Goal: Communication & Community: Connect with others

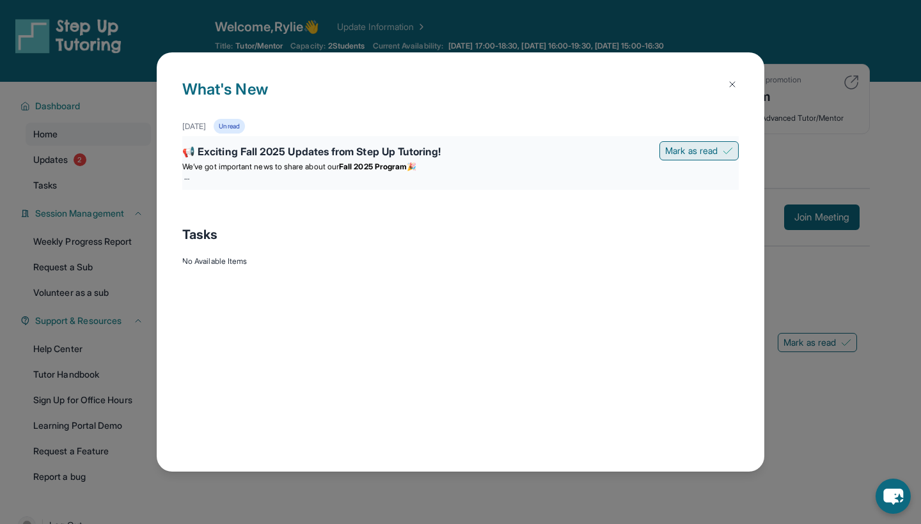
click at [721, 154] on button "Mark as read" at bounding box center [698, 150] width 79 height 19
click at [720, 155] on button "Mark as read" at bounding box center [698, 150] width 79 height 19
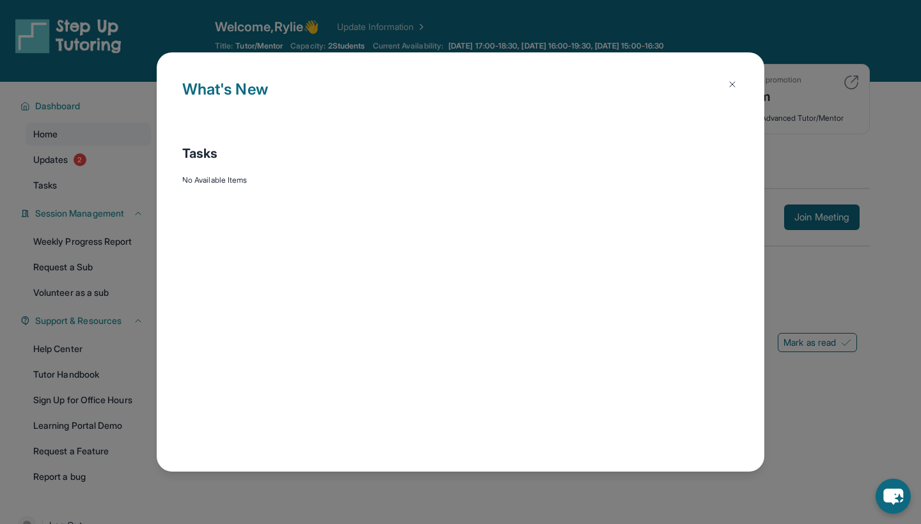
click at [736, 86] on img at bounding box center [732, 84] width 10 height 10
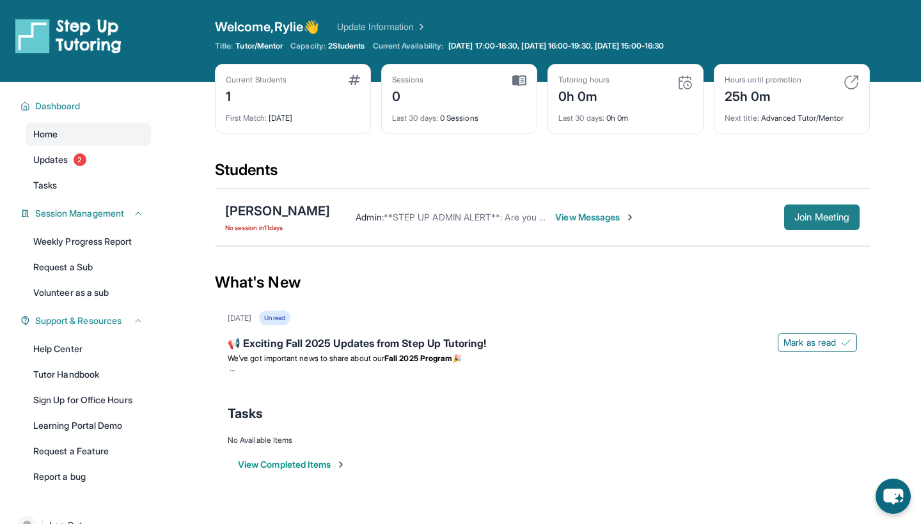
click at [802, 224] on button "Join Meeting" at bounding box center [821, 218] width 75 height 26
click at [582, 216] on span "View Messages" at bounding box center [595, 217] width 80 height 13
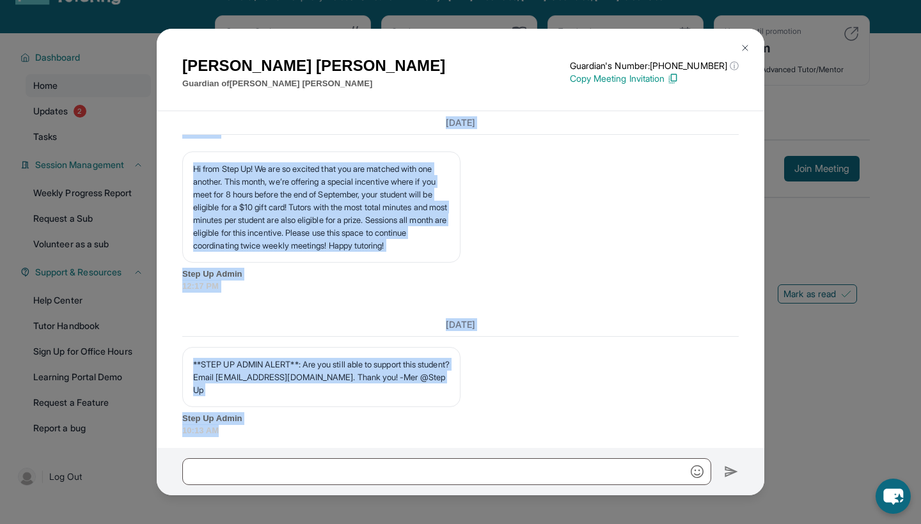
scroll to position [82, 0]
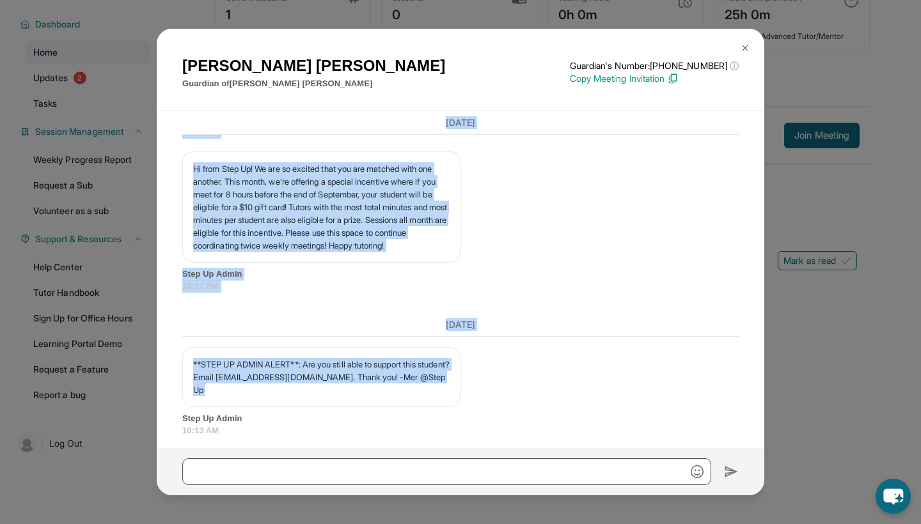
drag, startPoint x: 189, startPoint y: 152, endPoint x: 400, endPoint y: 400, distance: 325.3
click at [400, 400] on div "[DATE] <p>**New Step Up [PERSON_NAME] Chat**: Hi [PERSON_NAME]! This is the sta…" at bounding box center [461, 280] width 608 height 338
copy div "<l>**Ips Dolo Si Ametcons Adipi Elit**: Se Doeius! Temp in utl etdol ma aliq en…"
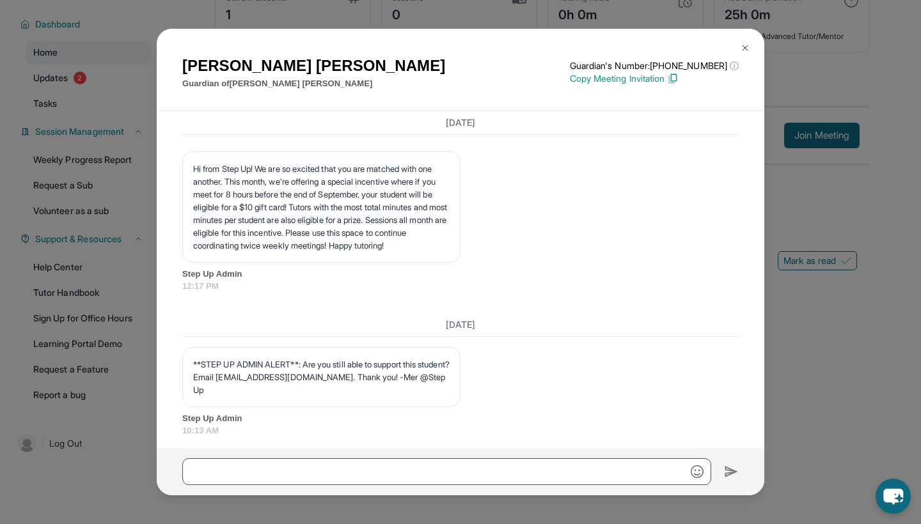
click at [400, 400] on div "**STEP UP ADMIN ALERT**: Are you still able to support this student? Email tuto…" at bounding box center [460, 392] width 556 height 90
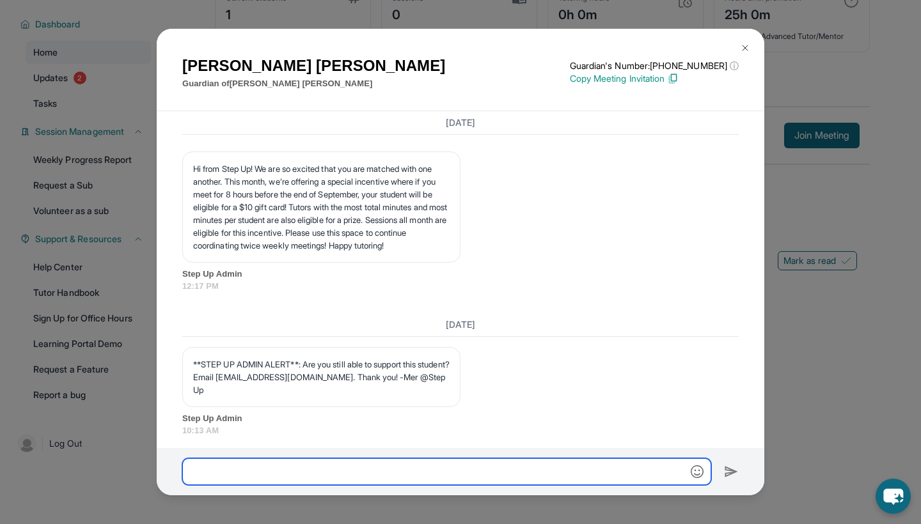
click at [290, 467] on input "text" at bounding box center [446, 472] width 529 height 27
paste input "**********"
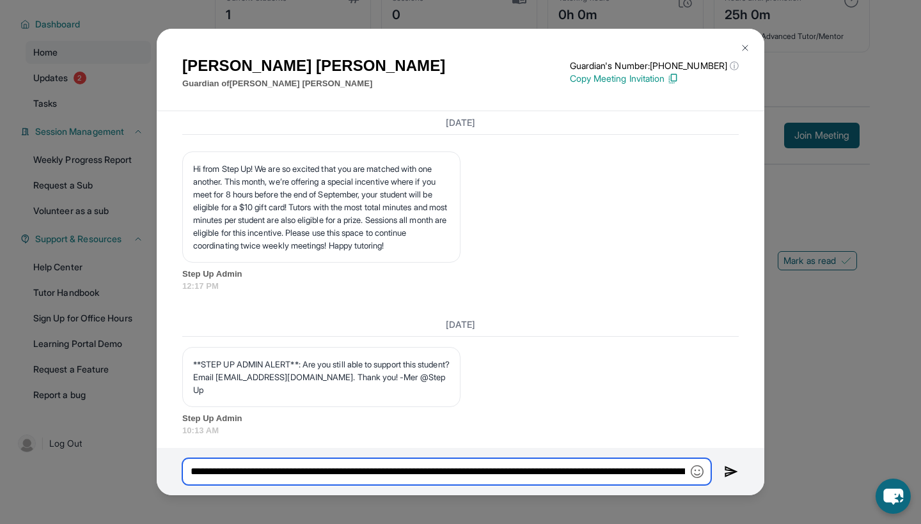
type input "**********"
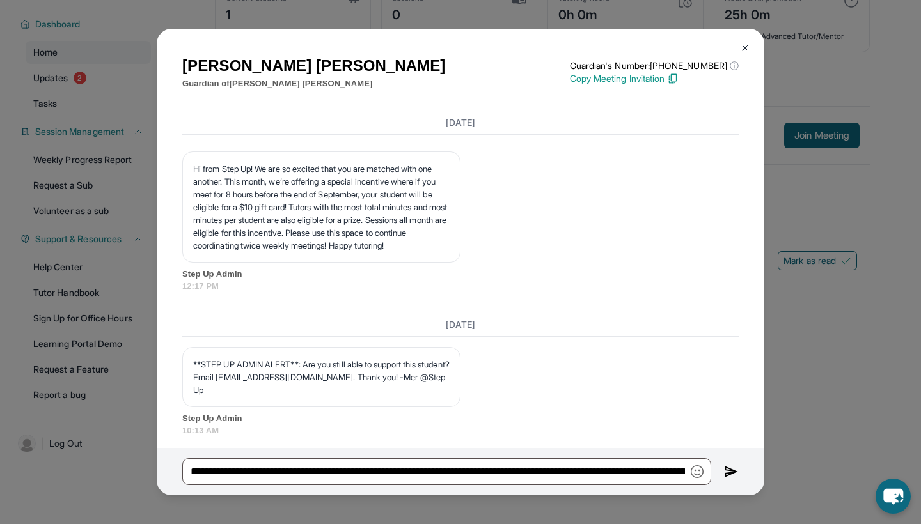
click at [728, 475] on img at bounding box center [731, 471] width 15 height 15
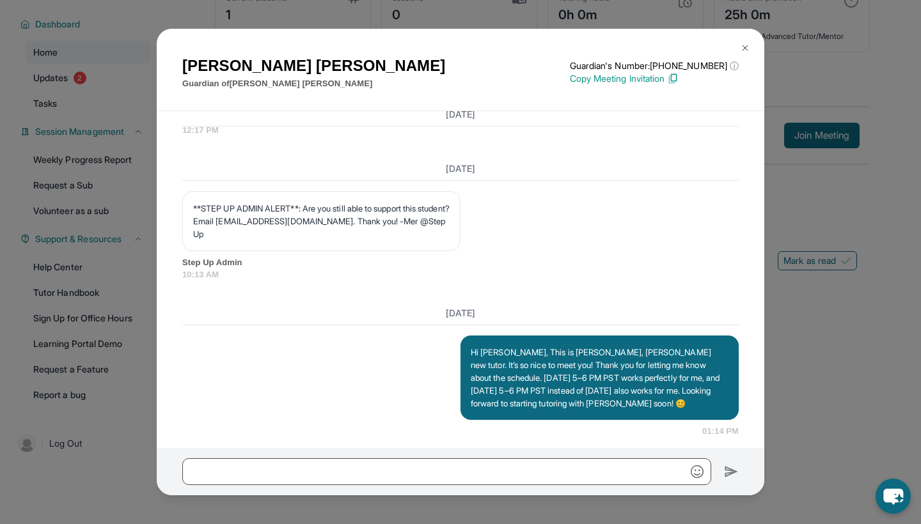
click at [743, 44] on img at bounding box center [745, 48] width 10 height 10
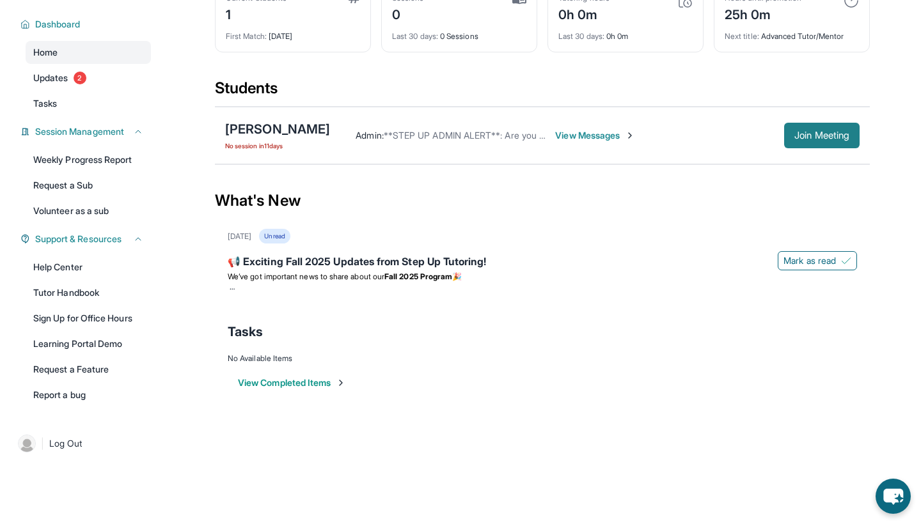
click at [822, 132] on span "Join Meeting" at bounding box center [821, 136] width 55 height 8
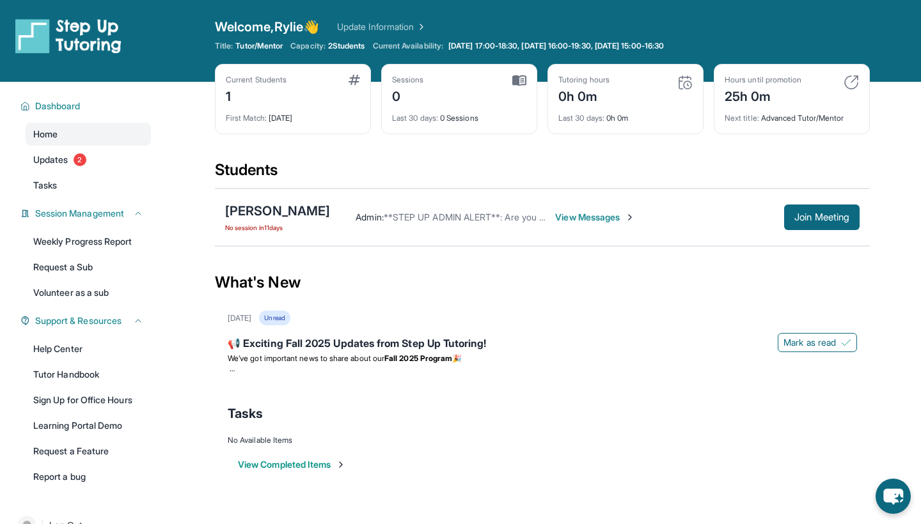
scroll to position [0, 0]
click at [819, 223] on button "Join Meeting" at bounding box center [821, 218] width 75 height 26
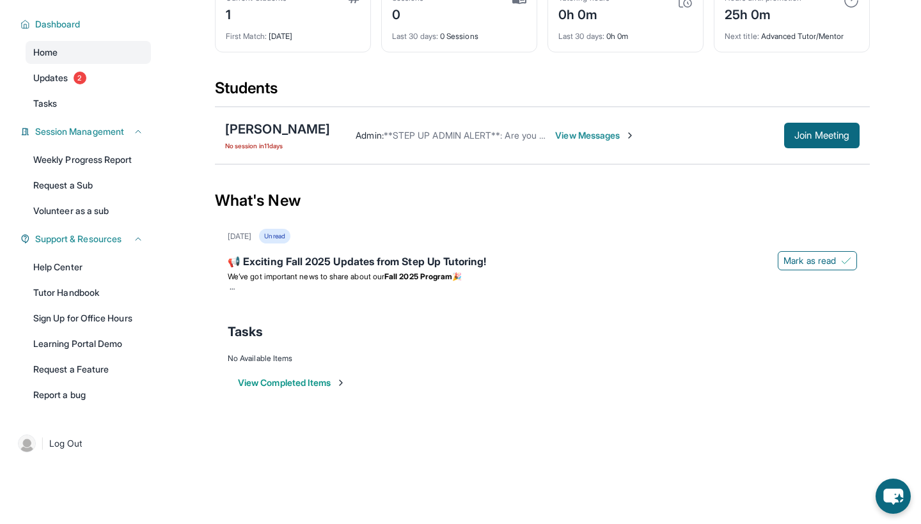
scroll to position [82, 0]
click at [791, 258] on span "Mark as read" at bounding box center [809, 261] width 52 height 13
click at [820, 266] on span "Mark as read" at bounding box center [809, 261] width 52 height 13
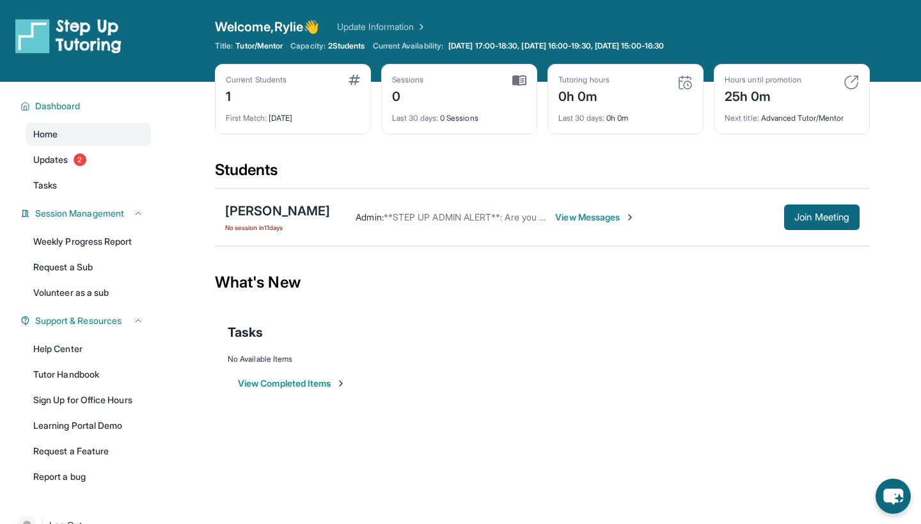
scroll to position [0, 0]
click at [801, 217] on span "Join Meeting" at bounding box center [821, 218] width 55 height 8
click at [91, 164] on link "Updates 2" at bounding box center [88, 159] width 125 height 23
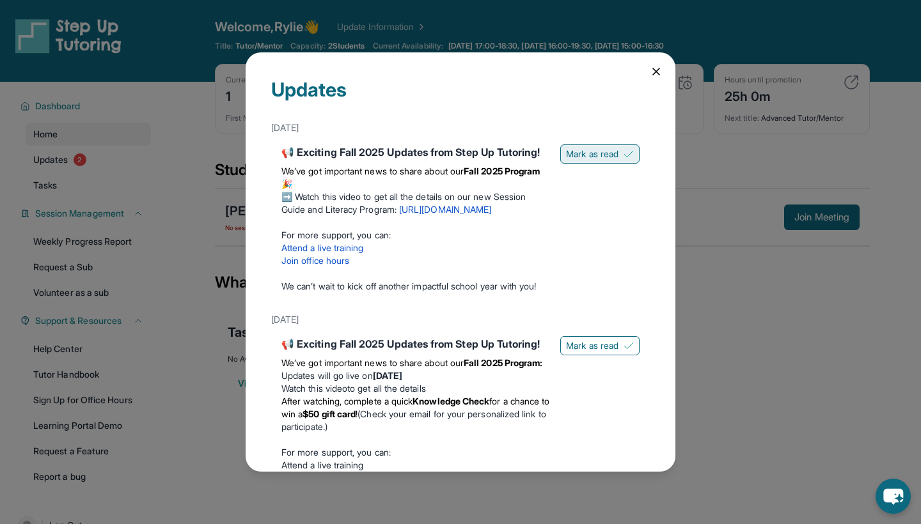
click at [618, 151] on span "Mark as read" at bounding box center [592, 154] width 52 height 13
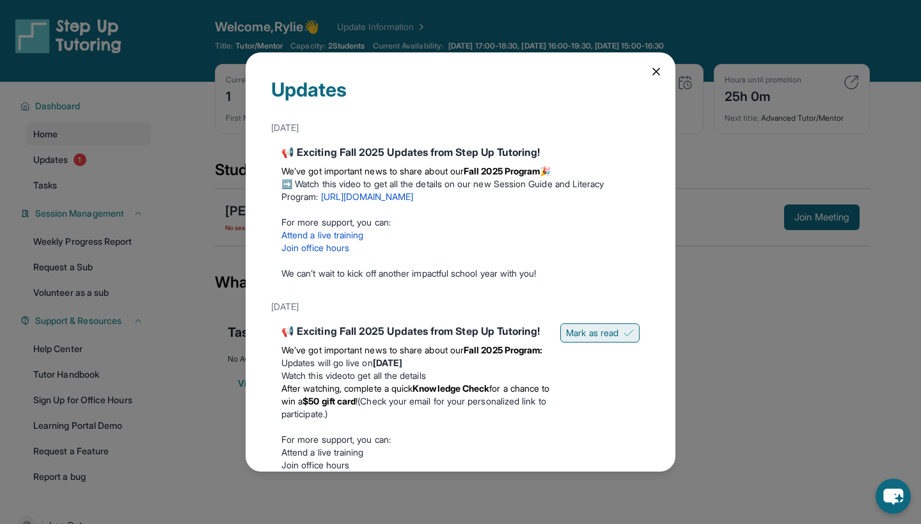
click at [594, 331] on span "Mark as read" at bounding box center [592, 333] width 52 height 13
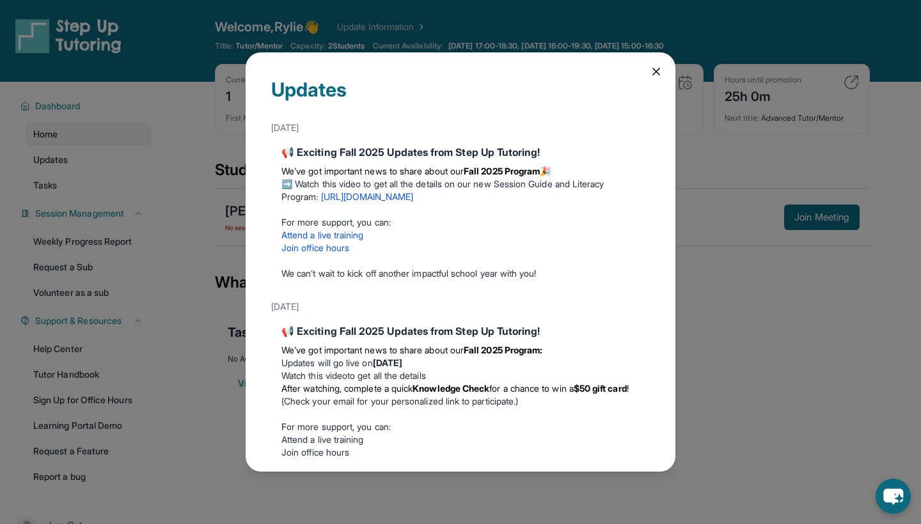
click at [654, 72] on icon at bounding box center [656, 71] width 13 height 13
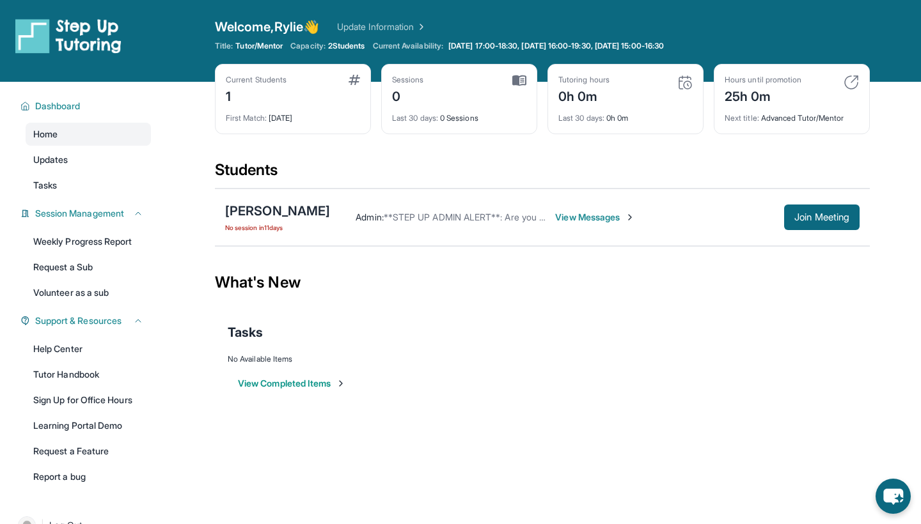
click at [849, 81] on img at bounding box center [850, 82] width 15 height 15
click at [854, 82] on img at bounding box center [850, 82] width 15 height 15
click at [766, 118] on div "Next title : Advanced Tutor/Mentor" at bounding box center [792, 115] width 134 height 18
click at [759, 88] on div "25h 0m" at bounding box center [763, 95] width 77 height 20
click at [97, 155] on link "Updates" at bounding box center [88, 159] width 125 height 23
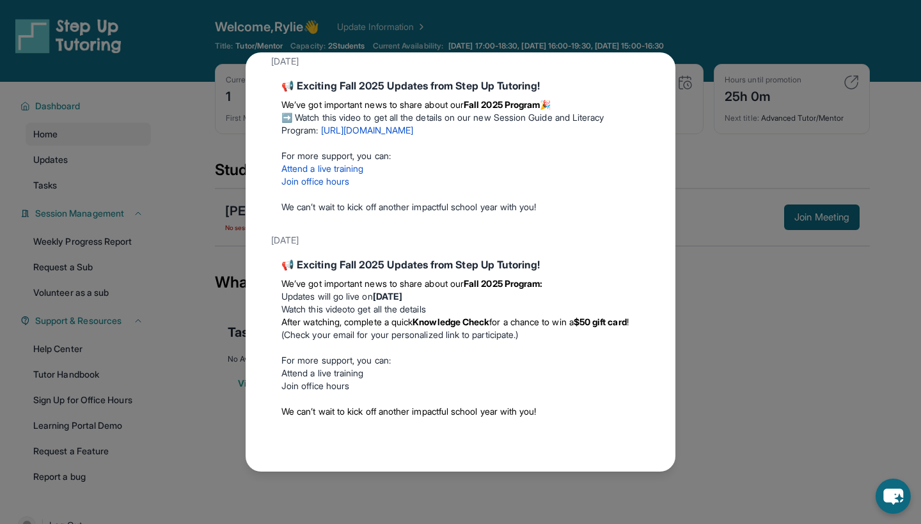
scroll to position [67, 0]
click at [770, 74] on div "Updates September 5th 📢 Exciting Fall 2025 Updates from Step Up Tutoring! We’ve…" at bounding box center [460, 262] width 921 height 524
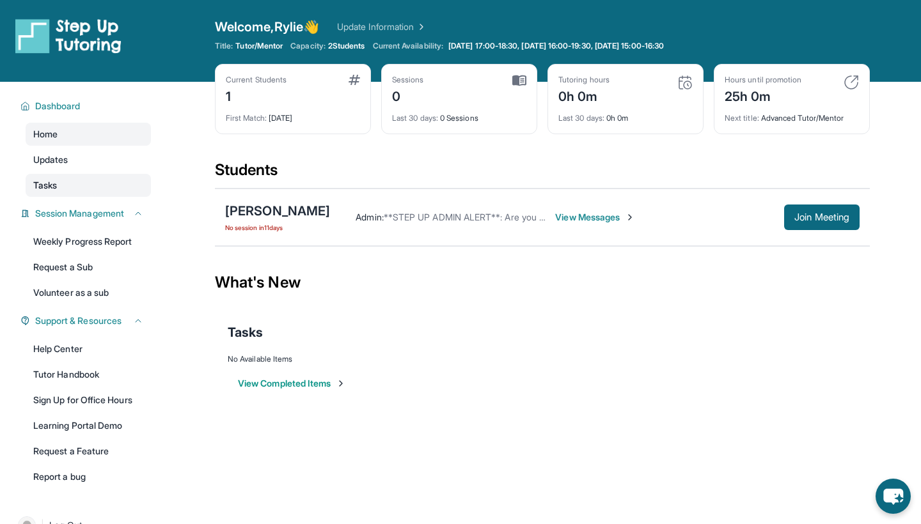
click at [98, 191] on link "Tasks" at bounding box center [88, 185] width 125 height 23
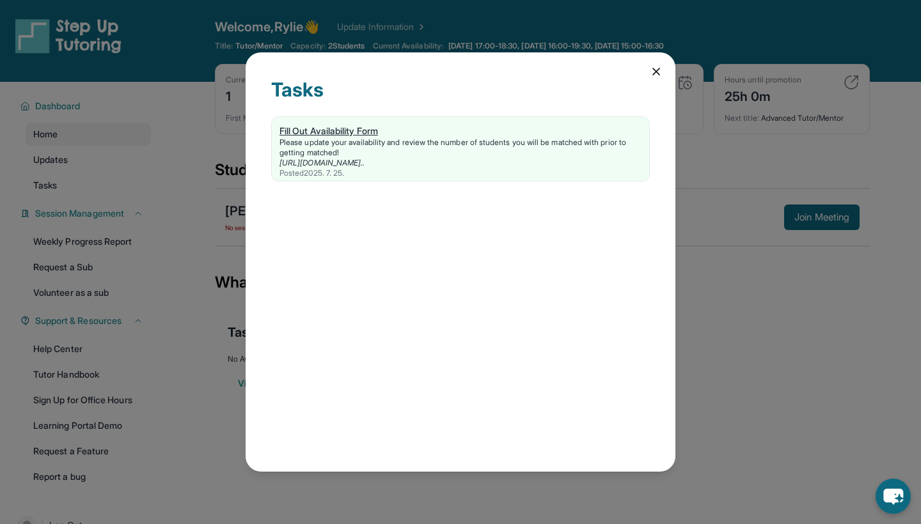
click at [365, 161] on link "[URL][DOMAIN_NAME].." at bounding box center [321, 163] width 85 height 10
click at [384, 129] on div "Fill Out Availability Form" at bounding box center [460, 131] width 362 height 13
click at [365, 159] on link "[URL][DOMAIN_NAME].." at bounding box center [321, 163] width 85 height 10
click at [658, 73] on icon at bounding box center [656, 71] width 6 height 6
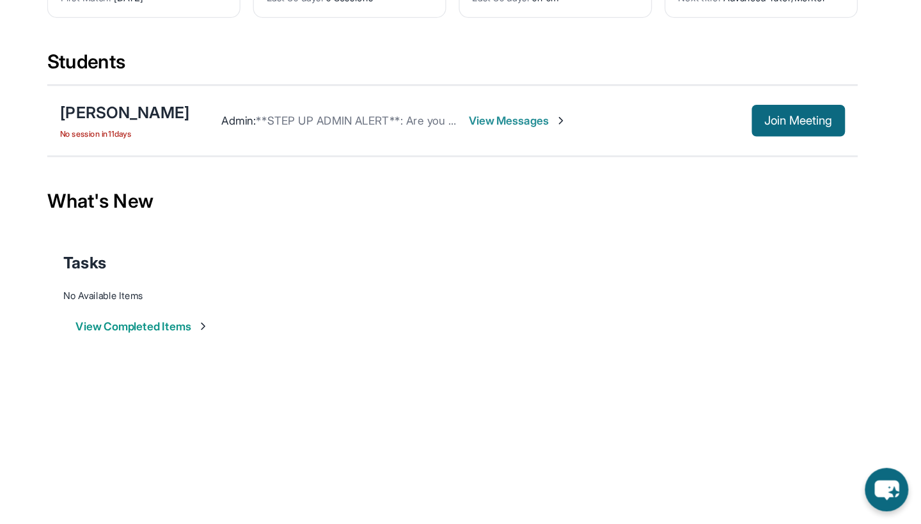
scroll to position [61, 0]
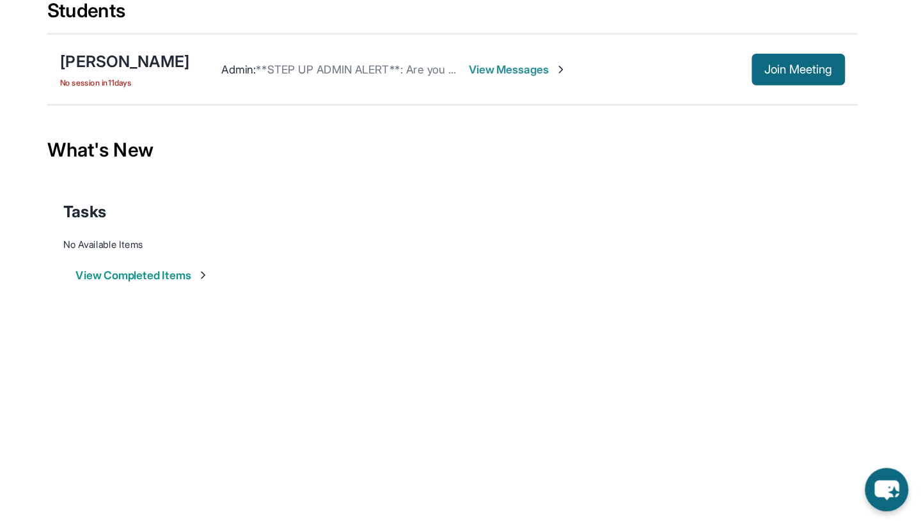
click at [238, 317] on button "View Completed Items" at bounding box center [292, 323] width 108 height 13
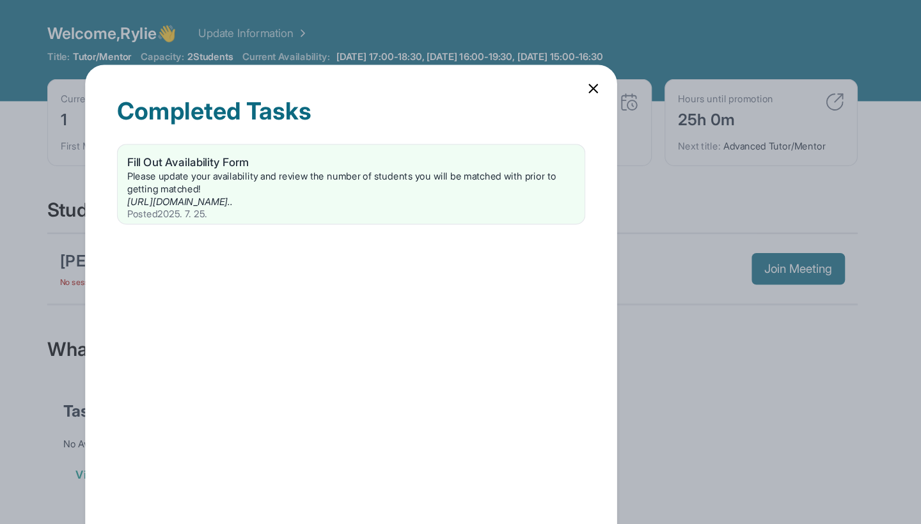
scroll to position [0, 0]
click at [650, 75] on icon at bounding box center [656, 71] width 13 height 13
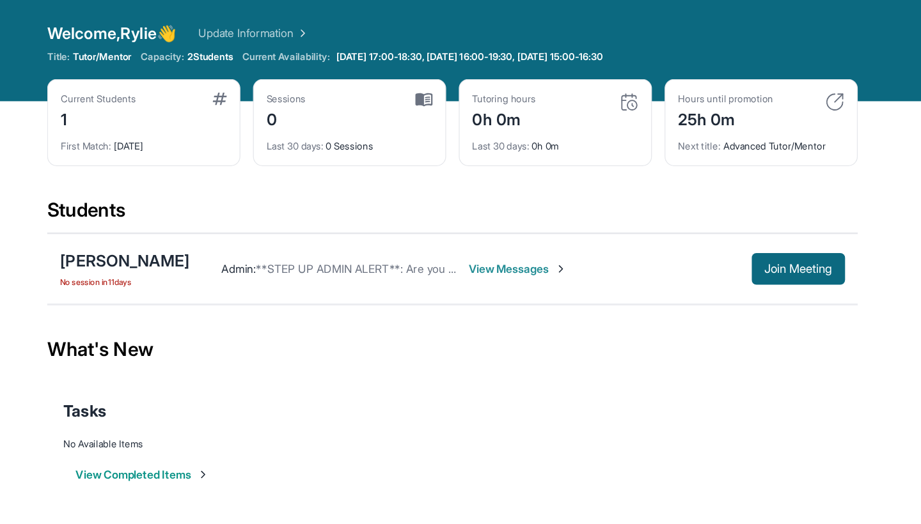
click at [555, 219] on span "View Messages" at bounding box center [595, 217] width 80 height 13
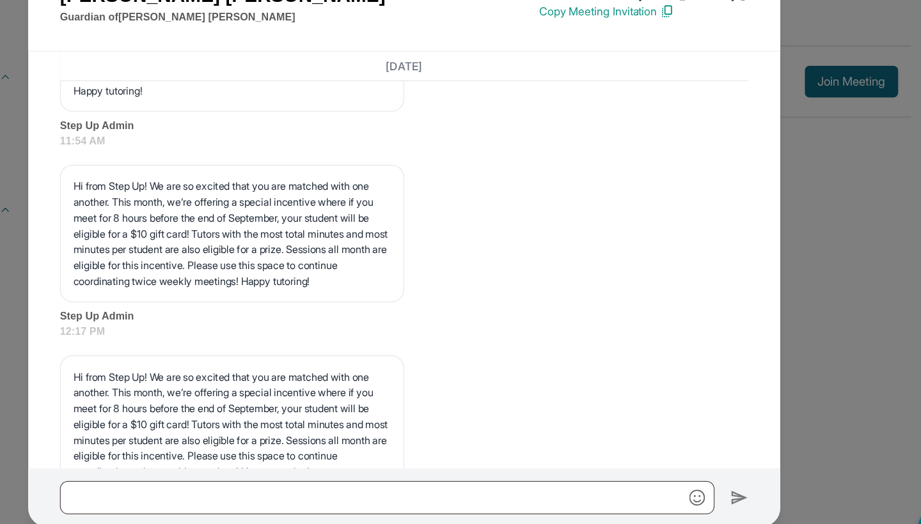
scroll to position [1340, 0]
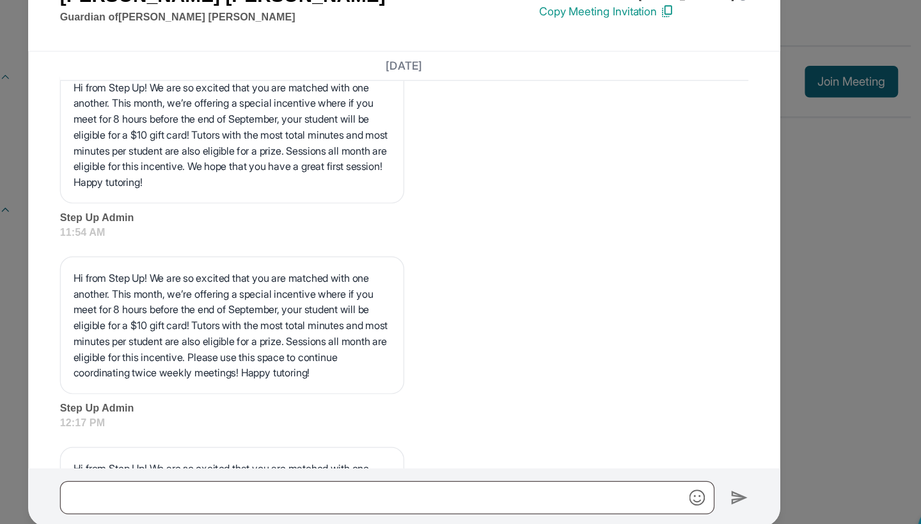
click at [675, 144] on div "Bianca Smith Guardian of Ivy’Reign Smith Guardian's Number: +16892073817 ⓘ This…" at bounding box center [460, 262] width 921 height 524
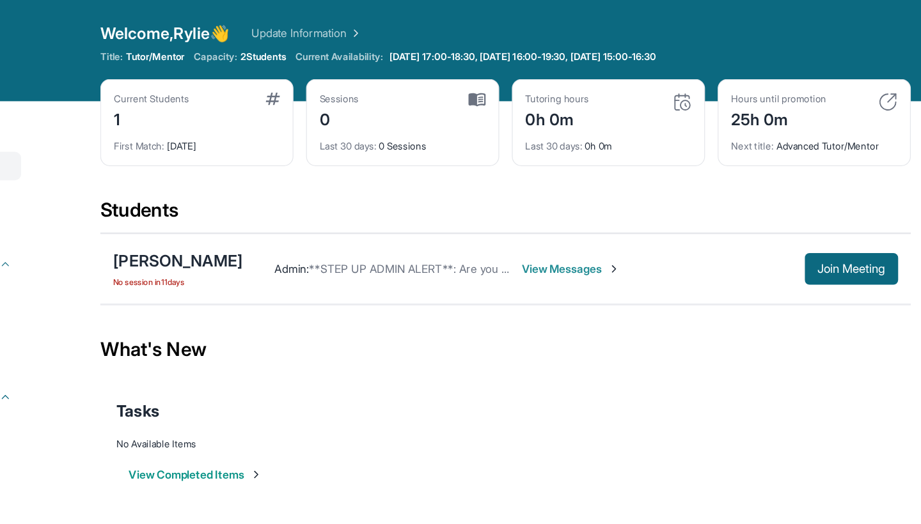
scroll to position [0, 0]
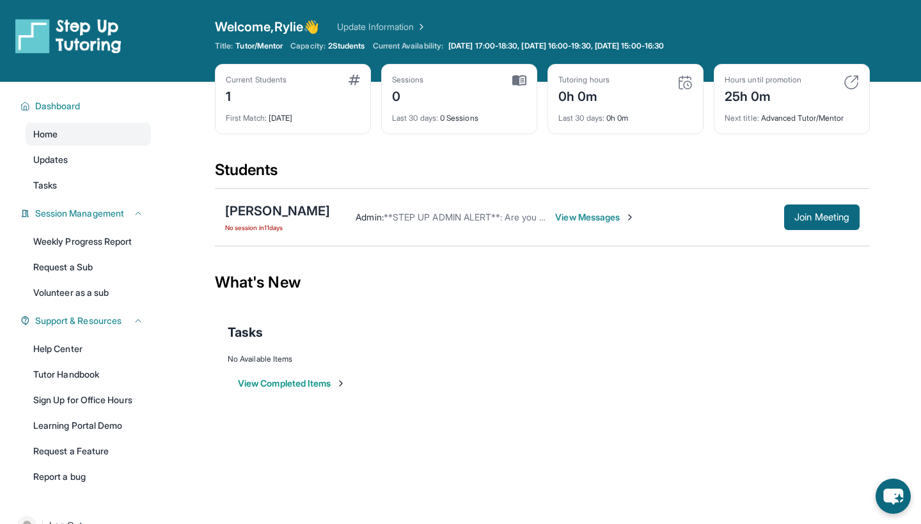
click at [313, 383] on button "View Completed Items" at bounding box center [292, 383] width 108 height 13
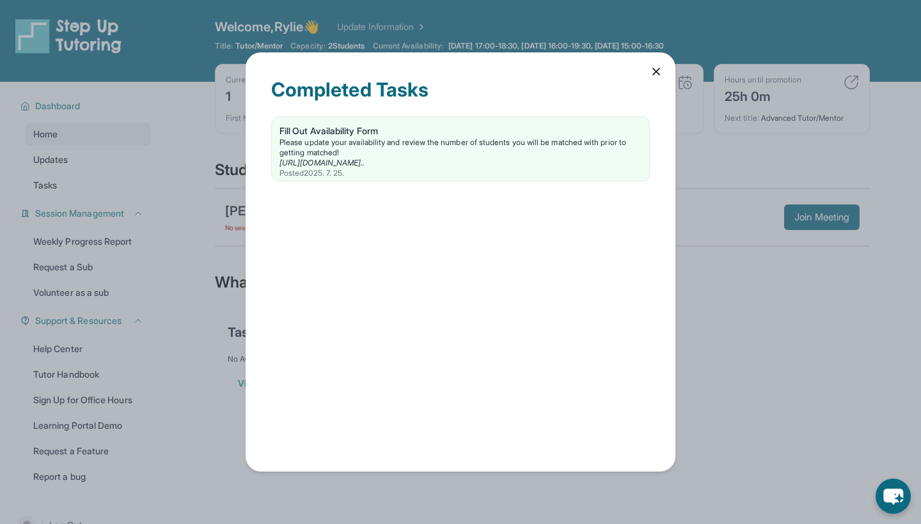
click at [659, 74] on icon at bounding box center [656, 71] width 6 height 6
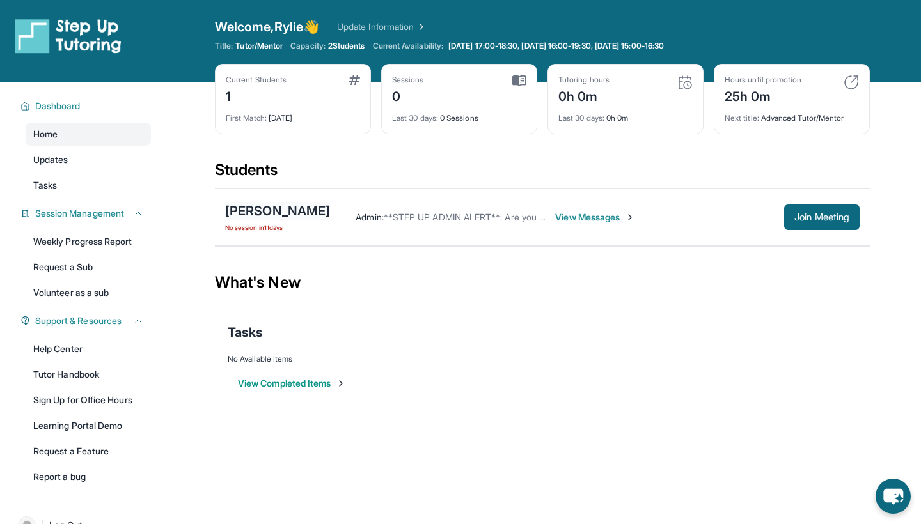
click at [314, 211] on div "[PERSON_NAME]" at bounding box center [277, 211] width 105 height 18
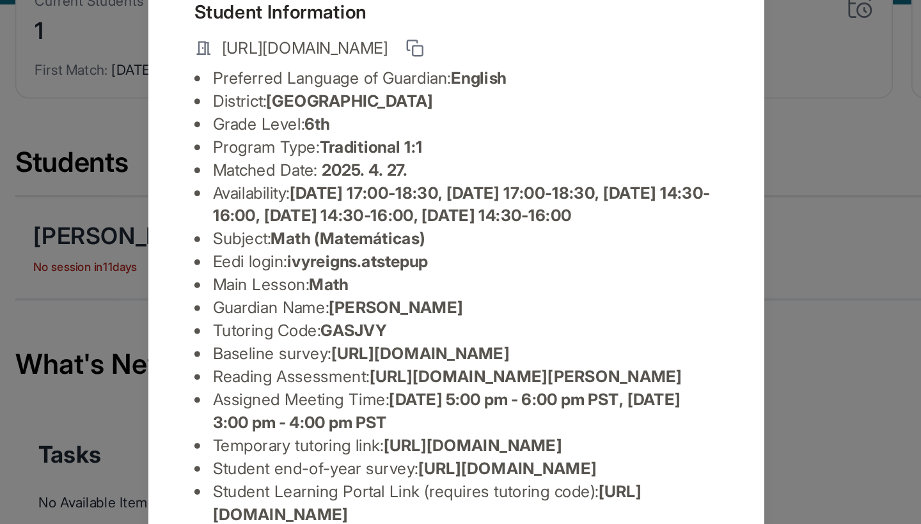
scroll to position [195, 0]
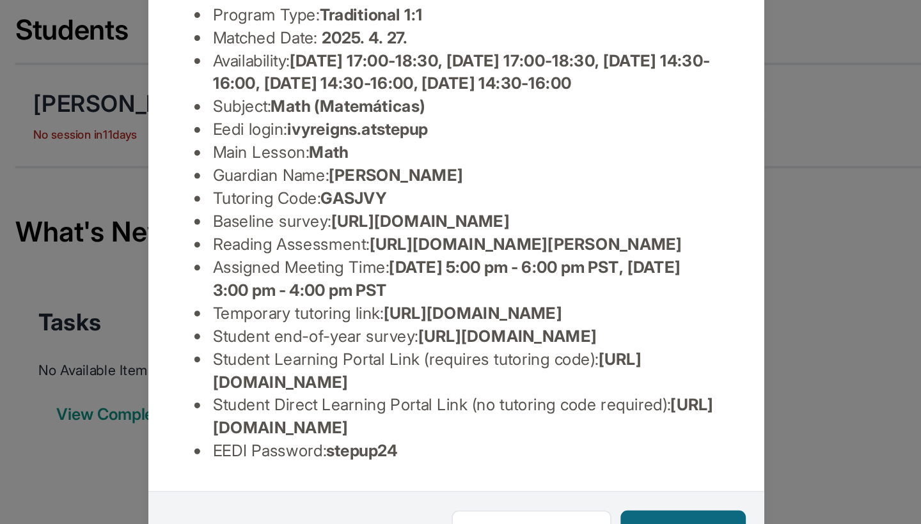
click at [435, 68] on div "Ivy’Reign Smith Guardian: Bianca Smith Student Information https://student-port…" at bounding box center [460, 262] width 921 height 524
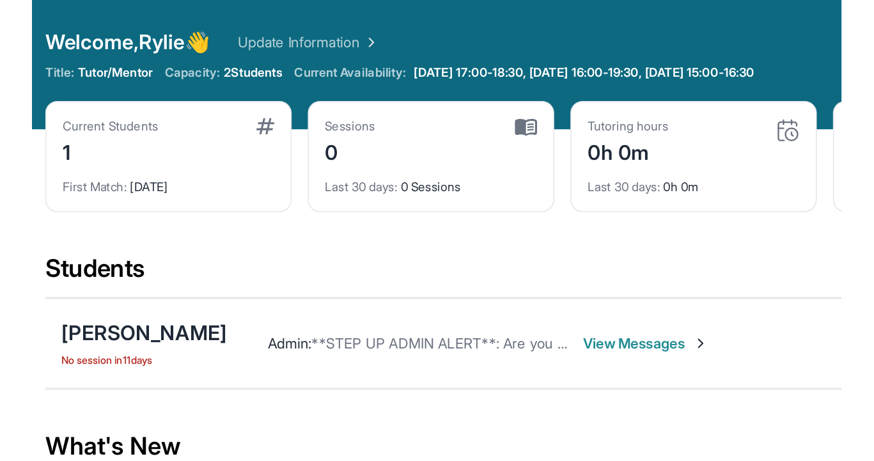
scroll to position [0, 0]
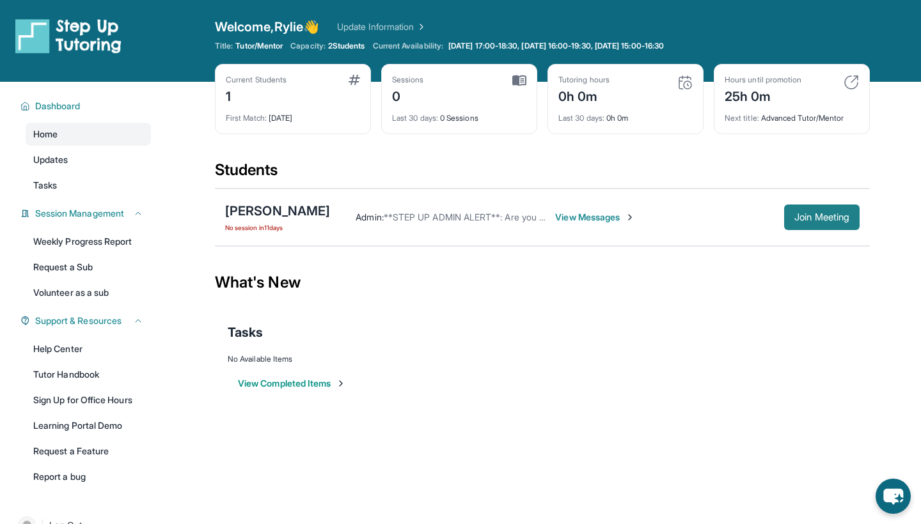
click at [806, 215] on span "Join Meeting" at bounding box center [821, 218] width 55 height 8
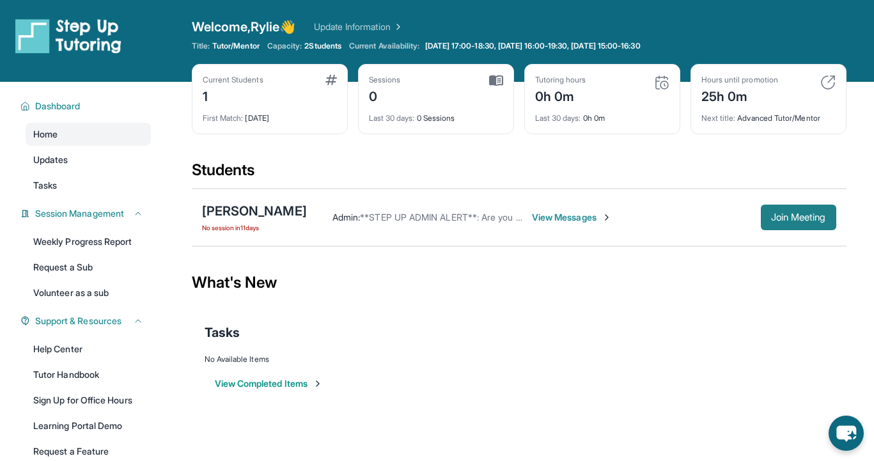
click at [804, 224] on button "Join Meeting" at bounding box center [798, 218] width 75 height 26
click at [797, 239] on div "Ivy’Reign Smith No session in 11 days Admin : **STEP UP ADMIN ALERT**: Are you …" at bounding box center [519, 218] width 655 height 58
click at [794, 219] on span "Join Meeting" at bounding box center [798, 218] width 55 height 8
click at [804, 217] on span "Join Meeting" at bounding box center [798, 218] width 55 height 8
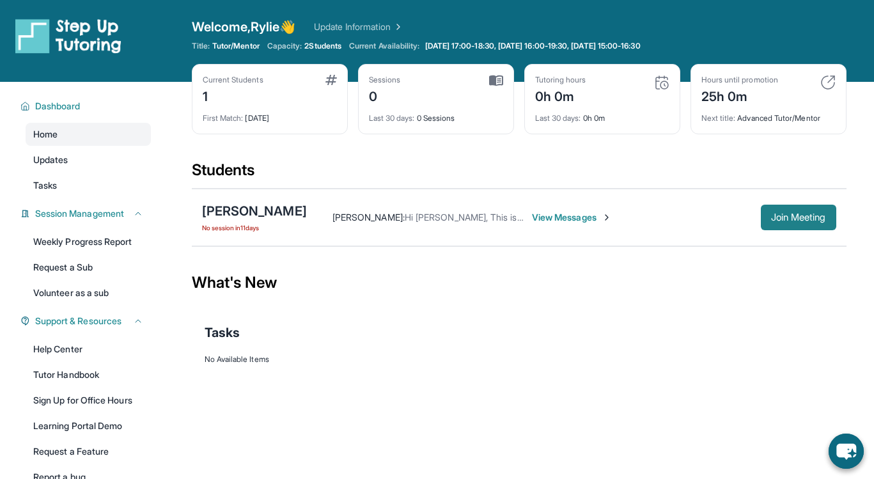
click at [769, 216] on button "Join Meeting" at bounding box center [798, 218] width 75 height 26
click at [774, 220] on span "Join Meeting" at bounding box center [798, 218] width 55 height 8
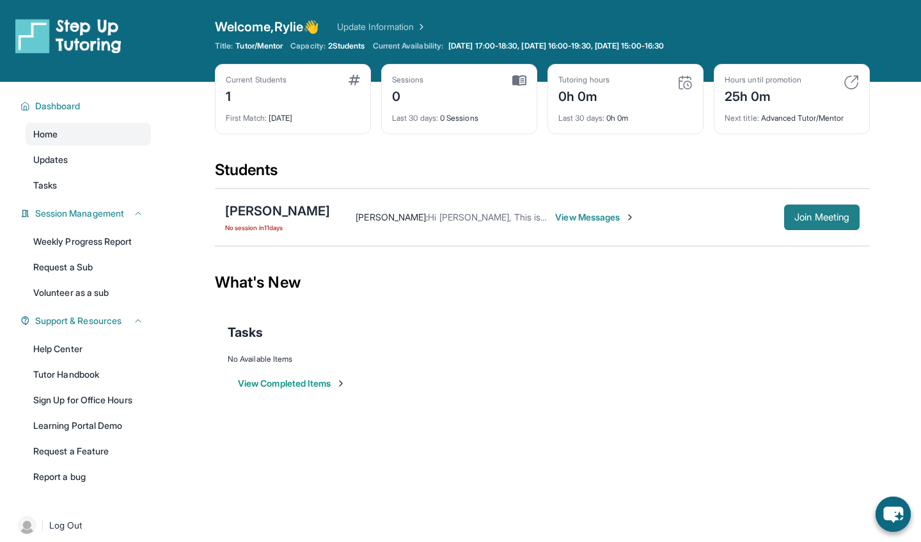
click at [820, 219] on span "Join Meeting" at bounding box center [821, 218] width 55 height 8
click at [326, 387] on button "View Completed Items" at bounding box center [292, 383] width 108 height 13
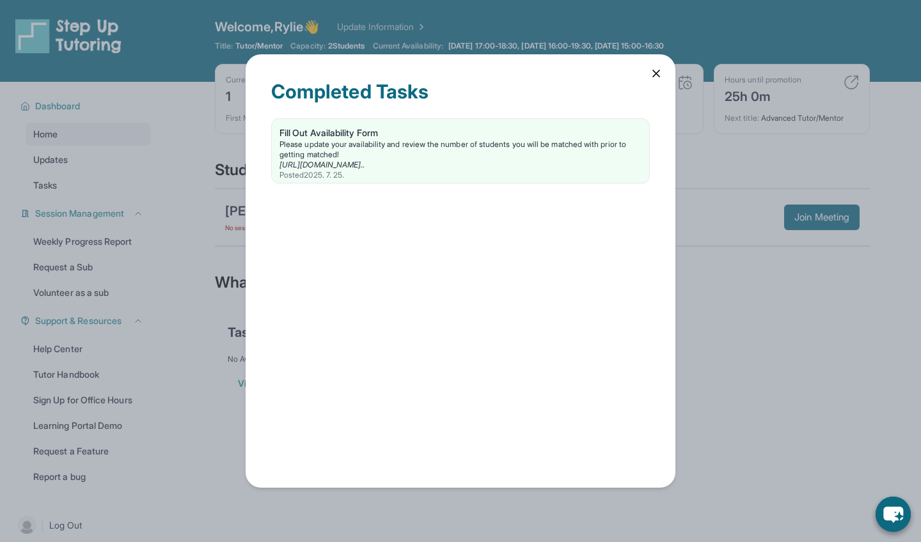
click at [655, 70] on icon at bounding box center [656, 73] width 13 height 13
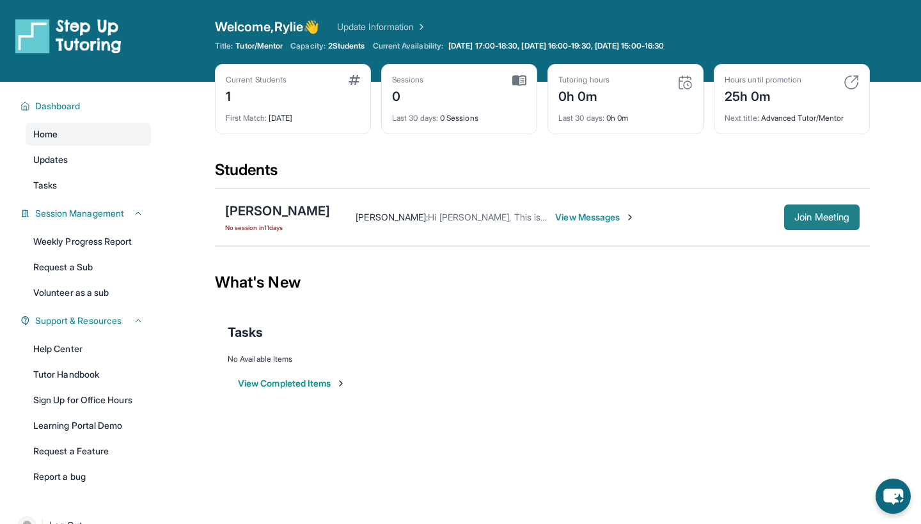
click at [801, 221] on span "Join Meeting" at bounding box center [821, 218] width 55 height 8
